Goal: Task Accomplishment & Management: Use online tool/utility

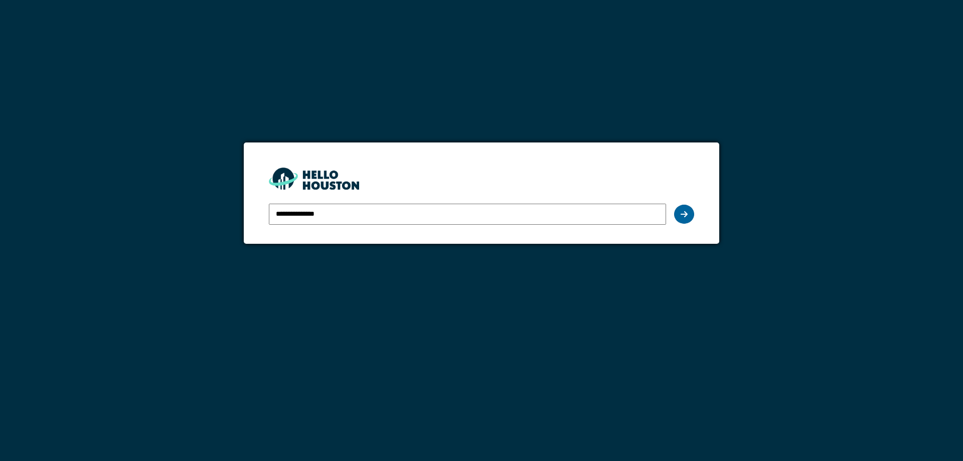
click at [681, 214] on icon at bounding box center [684, 214] width 7 height 8
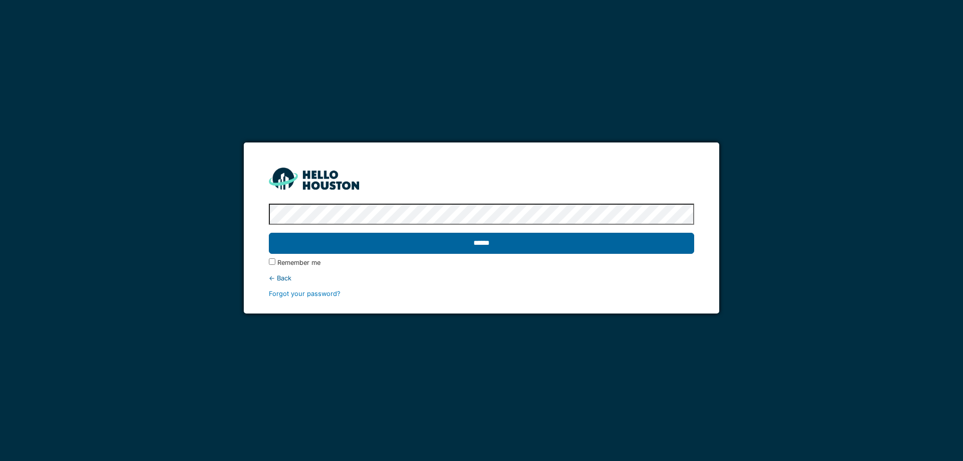
click at [513, 241] on input "******" at bounding box center [481, 243] width 425 height 21
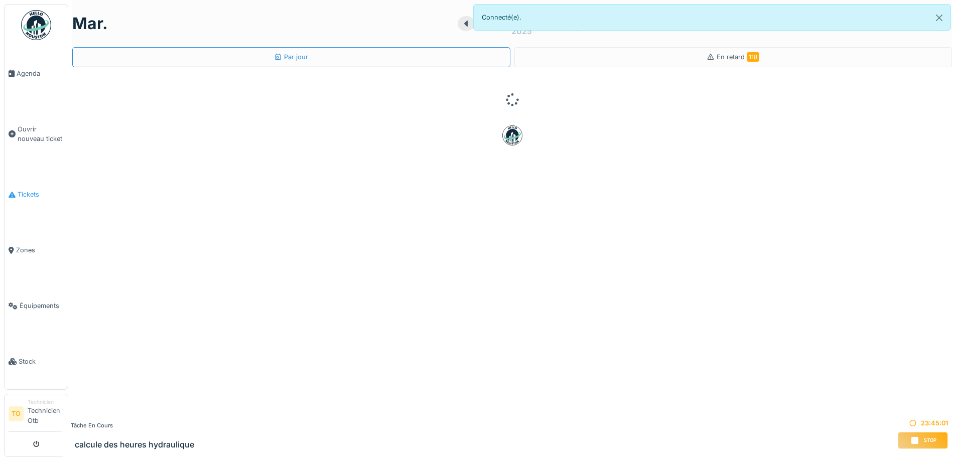
click at [36, 192] on span "Tickets" at bounding box center [41, 195] width 46 height 10
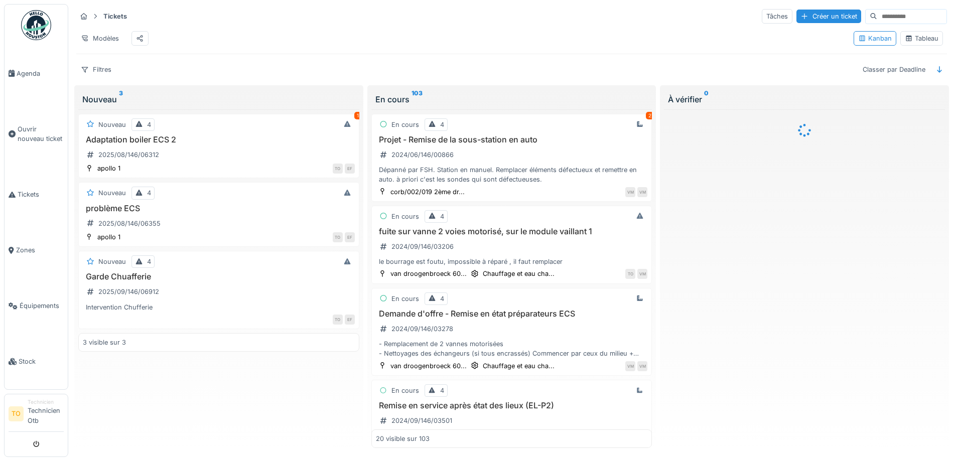
click at [877, 19] on input at bounding box center [911, 17] width 69 height 14
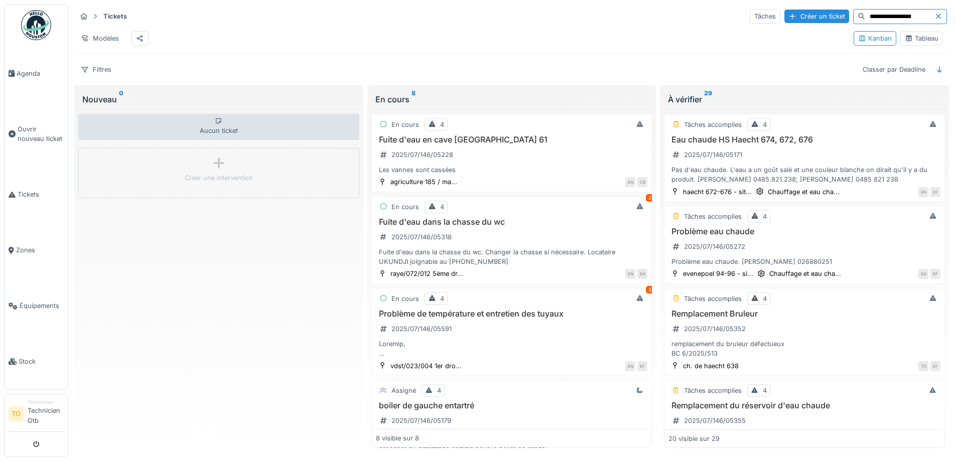
type input "**********"
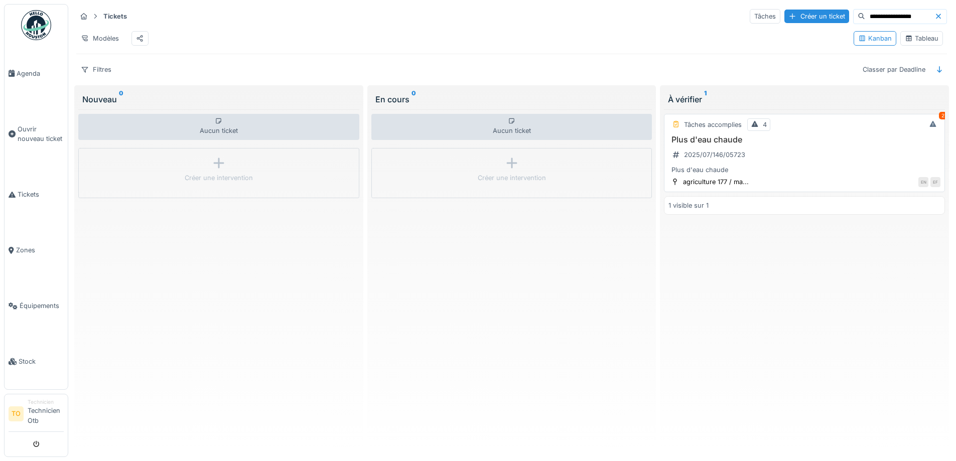
click at [706, 143] on h3 "Plus d'eau chaude" at bounding box center [804, 140] width 272 height 10
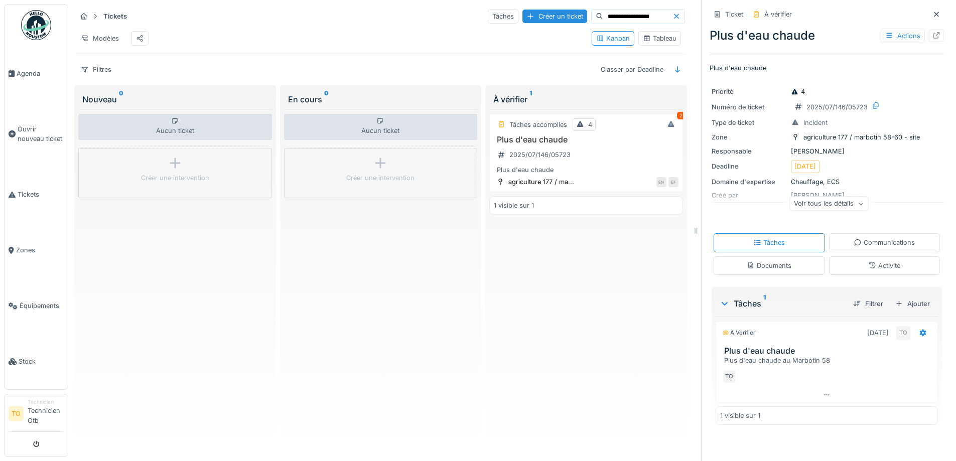
click at [741, 358] on div "Plus d'eau chaude au Marbotin 58" at bounding box center [828, 361] width 209 height 10
click at [920, 329] on icon at bounding box center [923, 332] width 7 height 7
drag, startPoint x: 562, startPoint y: 307, endPoint x: 567, endPoint y: 313, distance: 7.2
click at [562, 307] on div "Tâches accomplies 4 2 Plus d'eau chaude 2025/07/146/05723 Plus d'eau chaude agr…" at bounding box center [586, 278] width 194 height 339
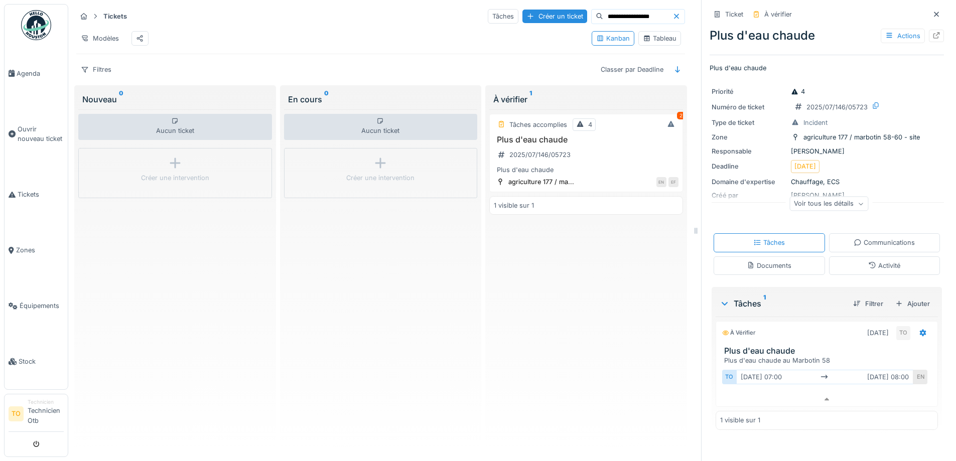
click at [844, 198] on div "Voir tous les détails" at bounding box center [828, 204] width 79 height 15
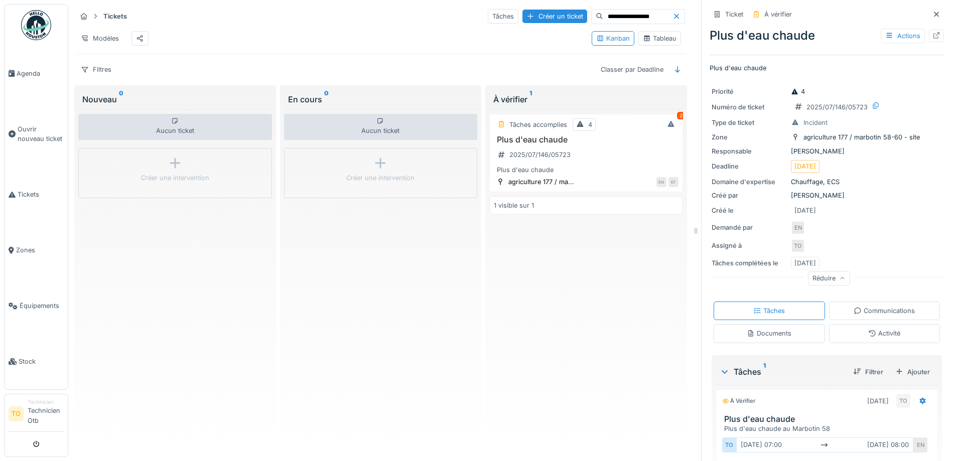
scroll to position [49, 0]
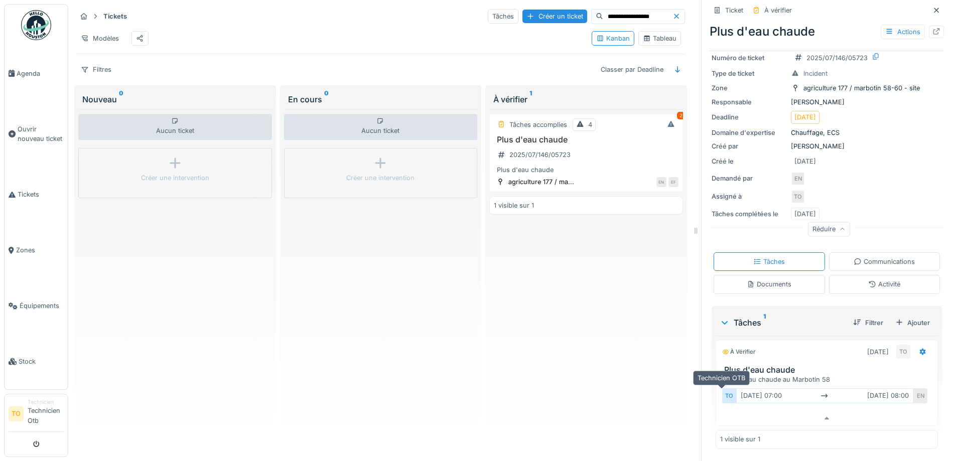
click at [724, 389] on div "TO" at bounding box center [729, 395] width 14 height 15
click at [896, 345] on div "TO" at bounding box center [903, 352] width 14 height 14
click at [735, 317] on div "Tâches 1" at bounding box center [782, 323] width 125 height 12
